Goal: Task Accomplishment & Management: Use online tool/utility

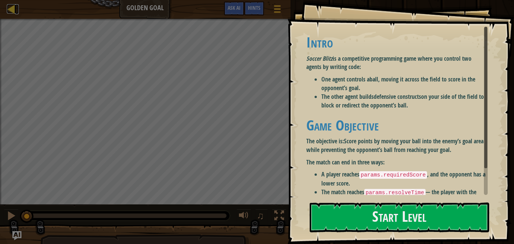
click at [14, 12] on div at bounding box center [11, 8] width 9 height 9
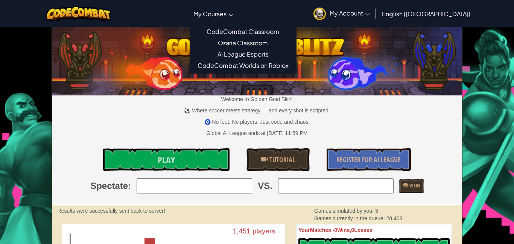
click at [227, 12] on span "My Courses" at bounding box center [210, 14] width 33 height 8
click at [107, 13] on img at bounding box center [79, 13] width 66 height 15
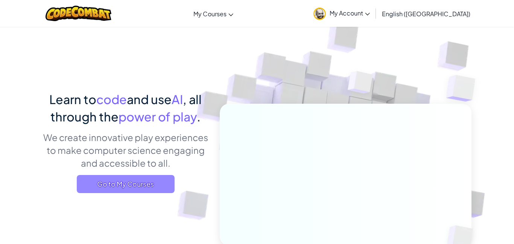
click at [141, 177] on span "Go to My Courses" at bounding box center [126, 184] width 98 height 18
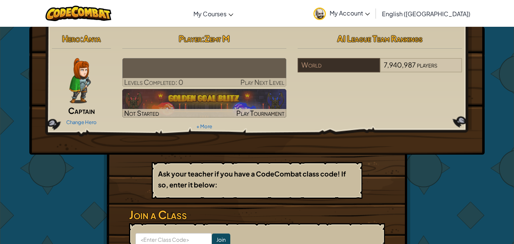
click at [174, 68] on img at bounding box center [204, 72] width 165 height 29
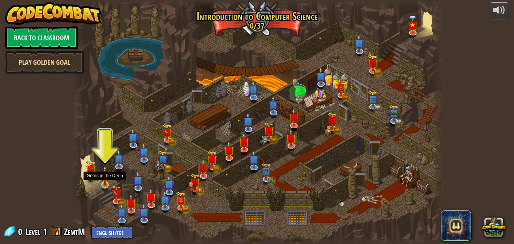
click at [104, 183] on img at bounding box center [105, 175] width 9 height 20
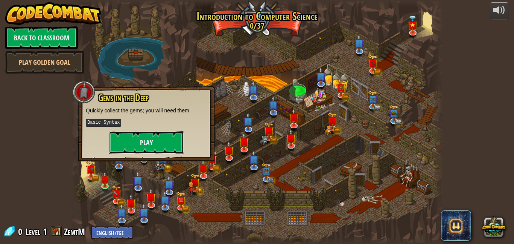
click at [147, 140] on button "Play" at bounding box center [146, 142] width 75 height 23
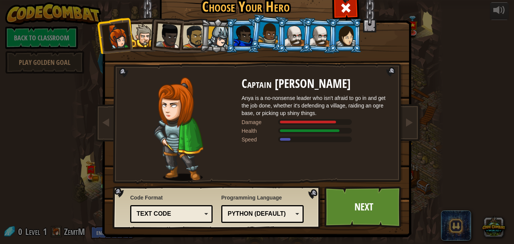
click at [147, 140] on div at bounding box center [179, 129] width 126 height 104
click at [347, 43] on div at bounding box center [346, 36] width 20 height 20
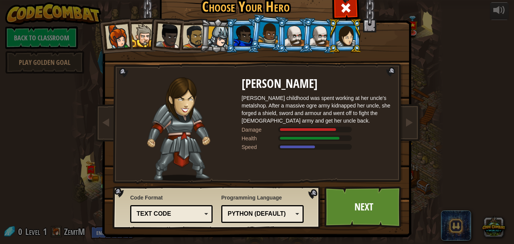
click at [295, 42] on div at bounding box center [295, 36] width 20 height 20
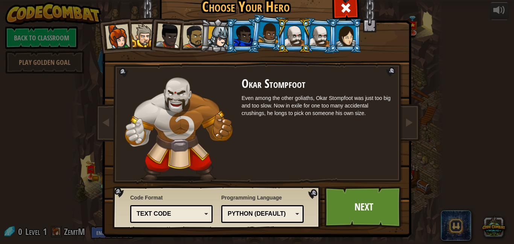
click at [328, 38] on li at bounding box center [345, 35] width 34 height 34
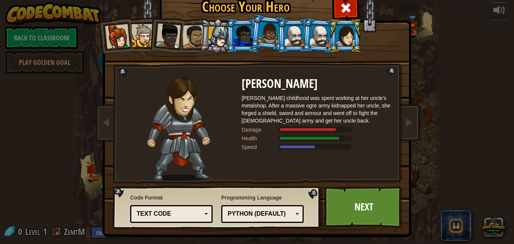
click at [294, 40] on div at bounding box center [295, 36] width 20 height 20
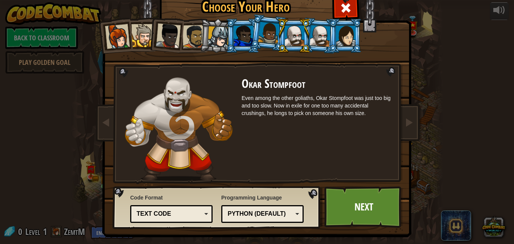
click at [318, 36] on div at bounding box center [320, 35] width 21 height 21
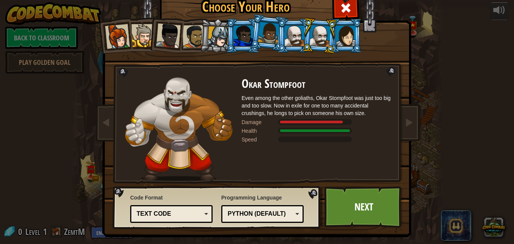
click at [270, 37] on div at bounding box center [268, 33] width 21 height 22
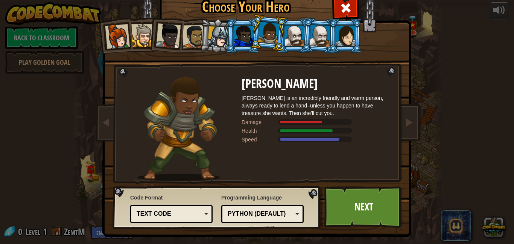
click at [293, 37] on div at bounding box center [295, 36] width 20 height 20
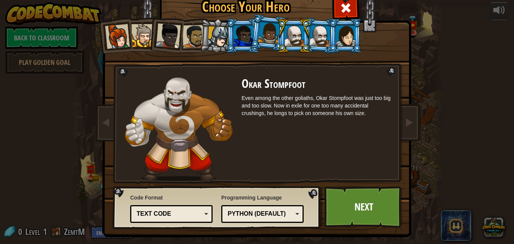
click at [322, 34] on div at bounding box center [320, 35] width 21 height 21
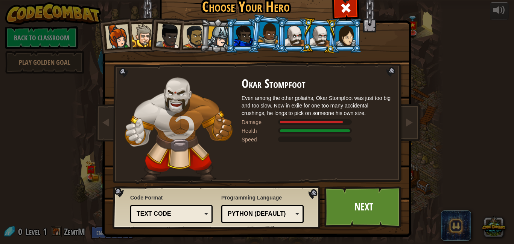
click at [293, 40] on div at bounding box center [295, 36] width 20 height 20
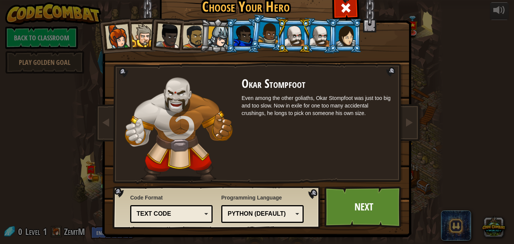
click at [319, 42] on div at bounding box center [320, 35] width 21 height 21
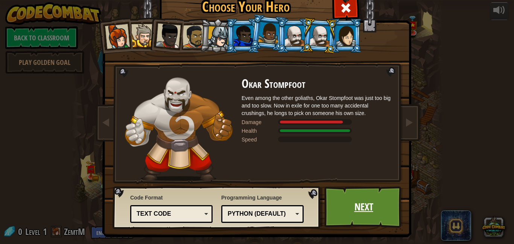
click at [378, 212] on link "Next" at bounding box center [364, 206] width 79 height 41
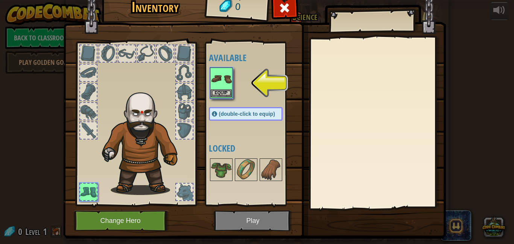
click at [225, 88] on img at bounding box center [221, 78] width 21 height 21
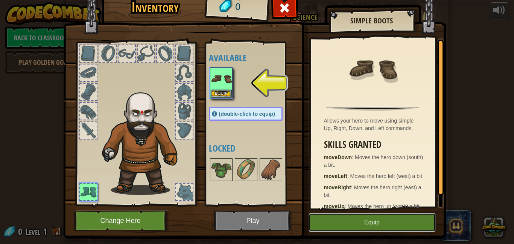
click at [362, 218] on button "Equip" at bounding box center [372, 222] width 127 height 19
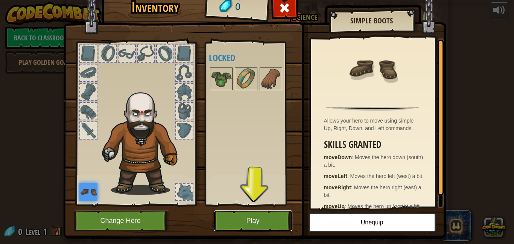
click at [257, 222] on button "Play" at bounding box center [253, 220] width 79 height 21
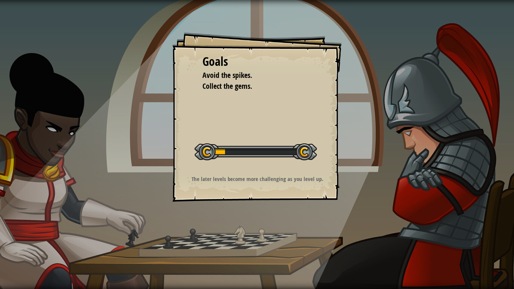
click at [197, 243] on div "Goals Avoid the spikes. Collect the gems. Start Level Error loading from server…" at bounding box center [257, 144] width 514 height 289
